Goal: Download file/media

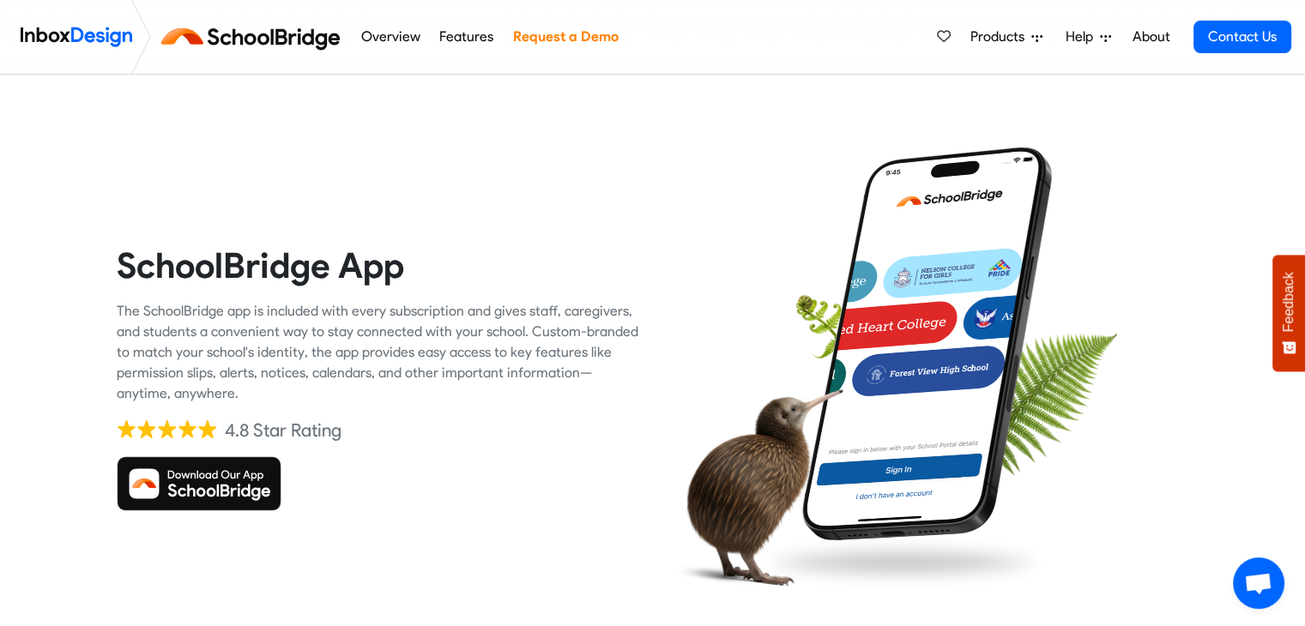
click at [182, 485] on img at bounding box center [199, 483] width 165 height 55
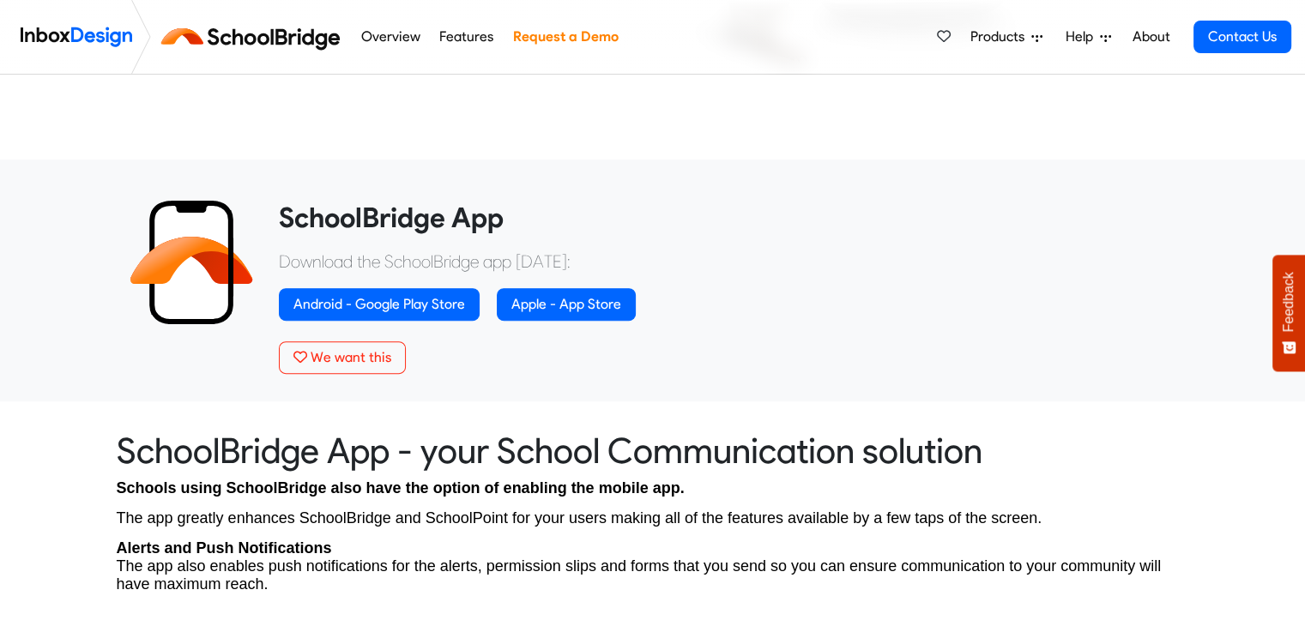
scroll to position [541, 0]
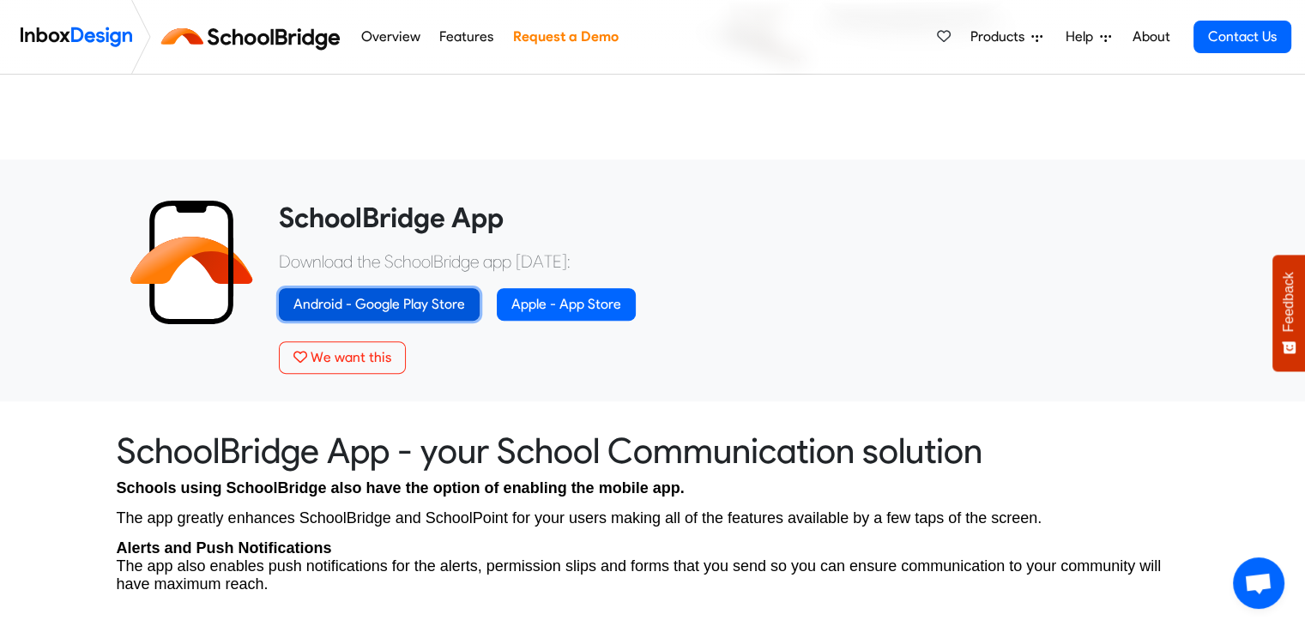
click at [389, 299] on link "Android - Google Play Store" at bounding box center [379, 304] width 201 height 33
